Goal: Book appointment/travel/reservation

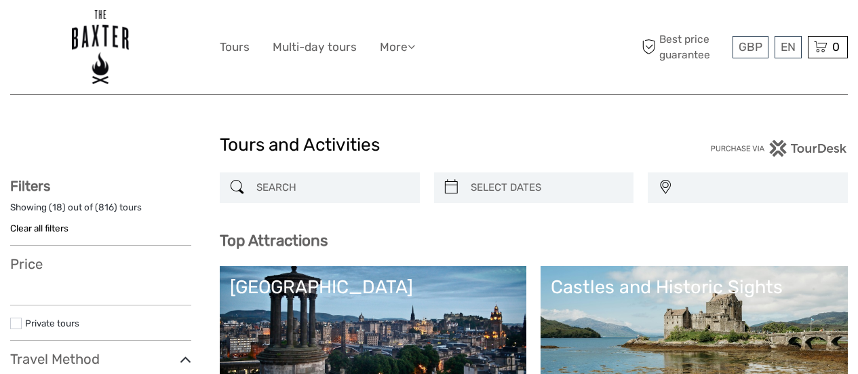
select select
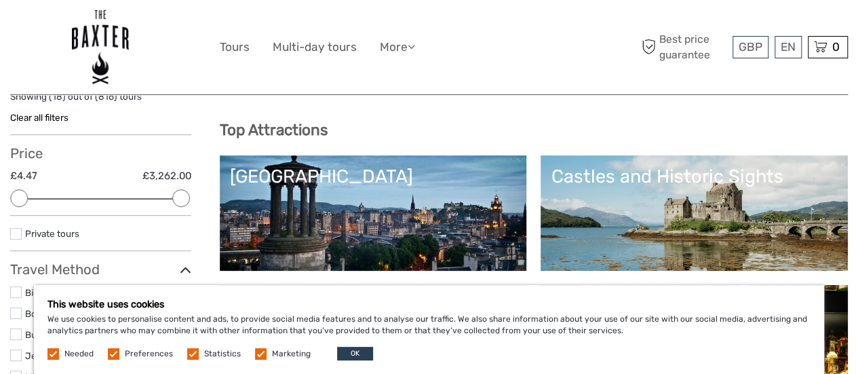
scroll to position [111, 0]
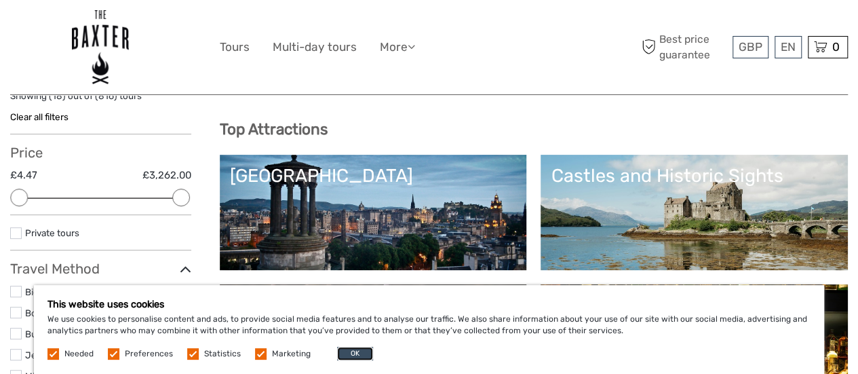
click at [347, 356] on button "OK" at bounding box center [355, 354] width 36 height 14
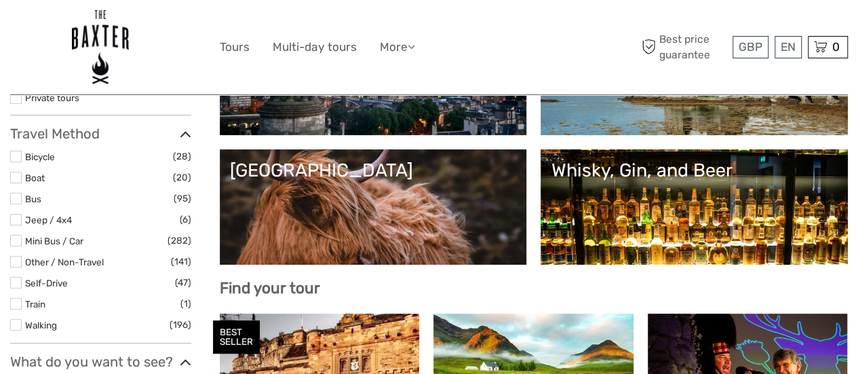
scroll to position [96, 0]
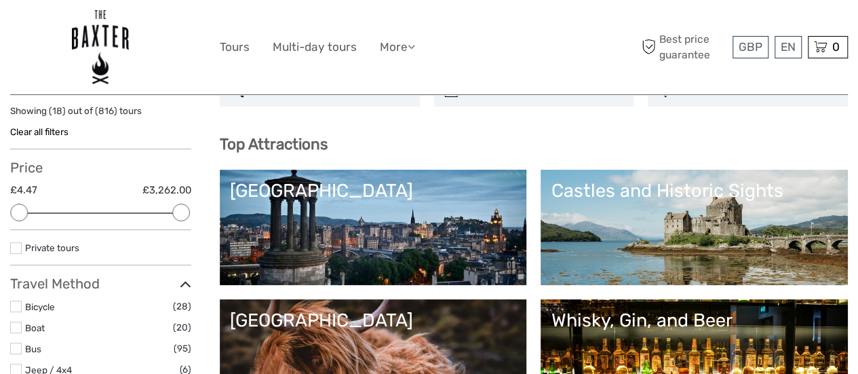
click at [752, 331] on div "Whisky, Gin, and Beer" at bounding box center [694, 320] width 287 height 22
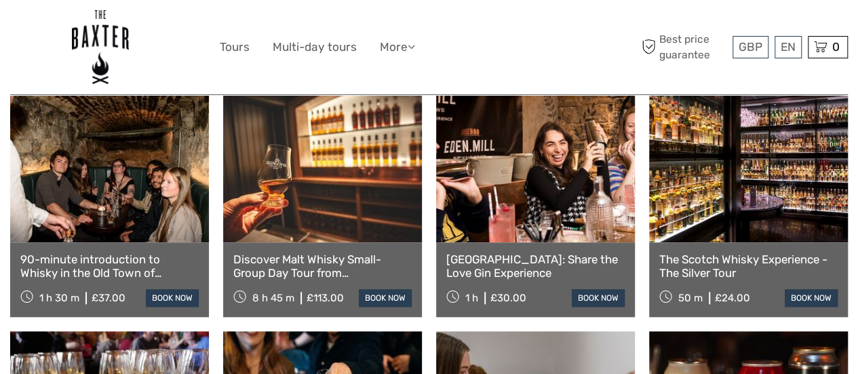
scroll to position [505, 0]
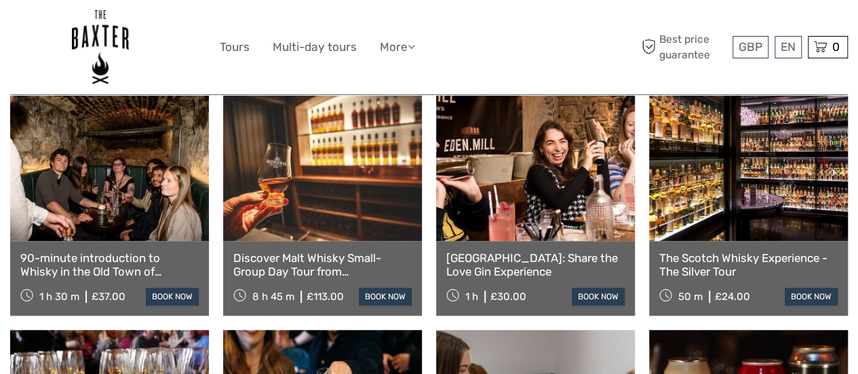
click at [709, 180] on link at bounding box center [748, 166] width 199 height 149
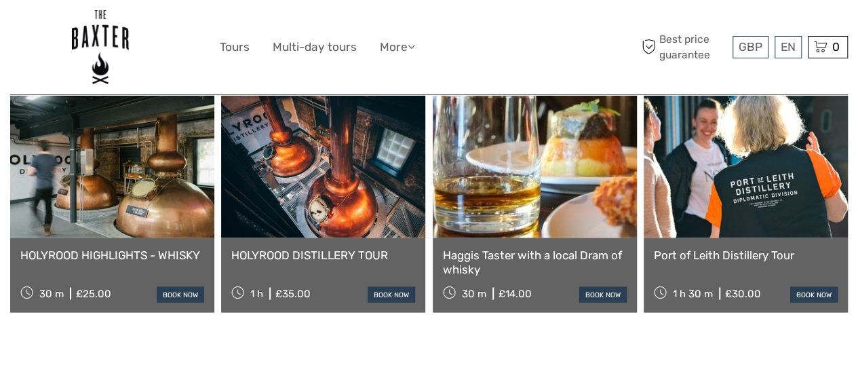
scroll to position [1222, 0]
